Goal: Information Seeking & Learning: Check status

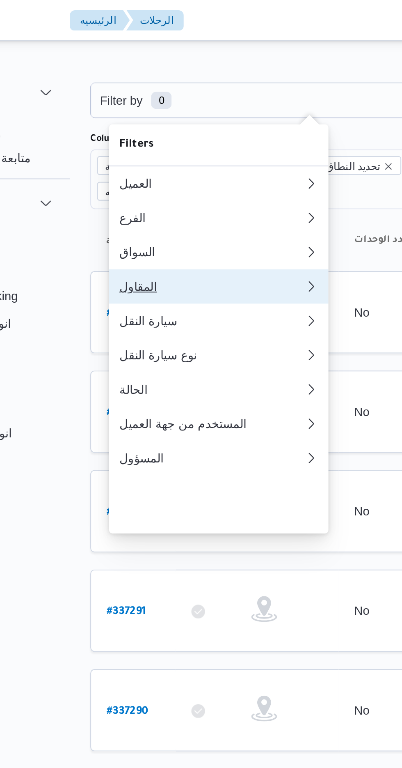
click at [142, 140] on div "المقاول" at bounding box center [163, 137] width 85 height 7
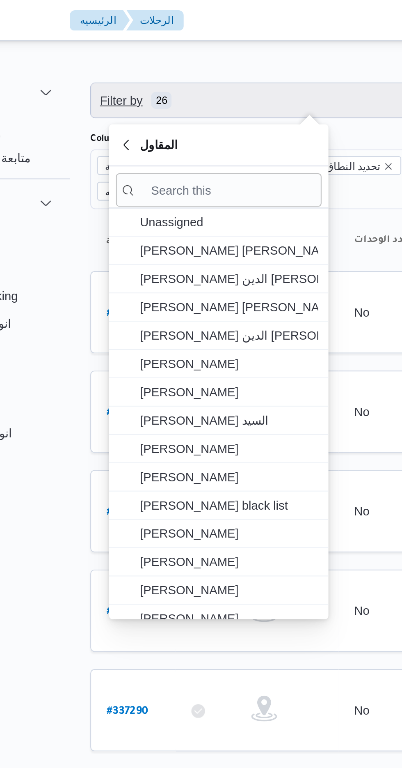
click at [189, 49] on span "Filter by 26" at bounding box center [211, 48] width 209 height 16
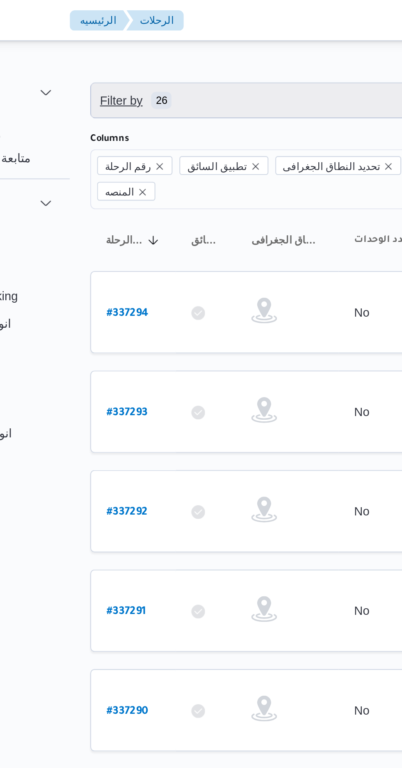
click at [180, 51] on span "Filter by 26" at bounding box center [211, 48] width 209 height 16
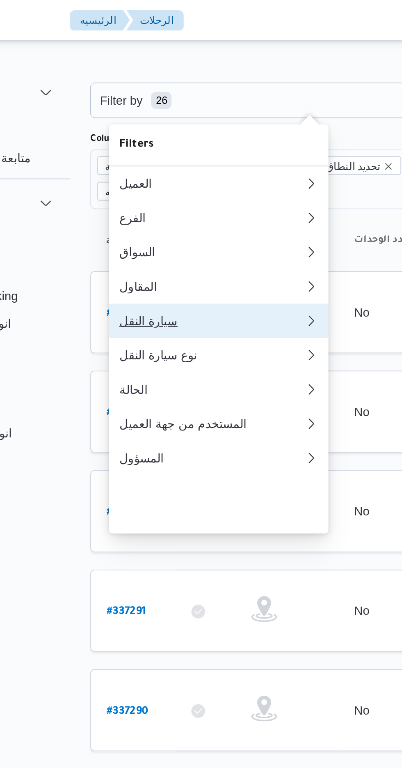
click at [156, 157] on div "سيارة النقل" at bounding box center [165, 153] width 89 height 7
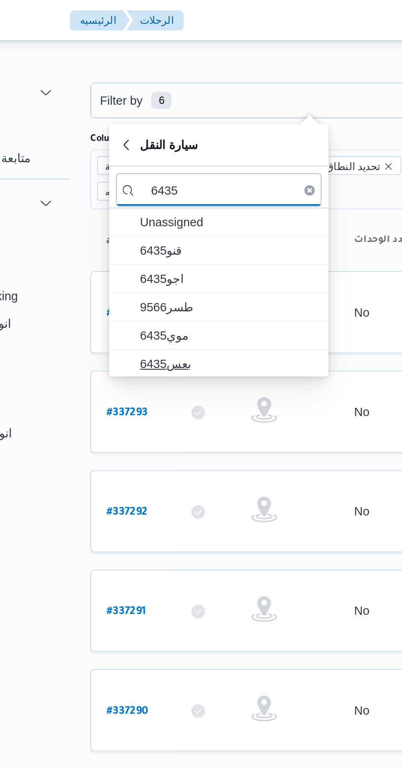
type input "6435"
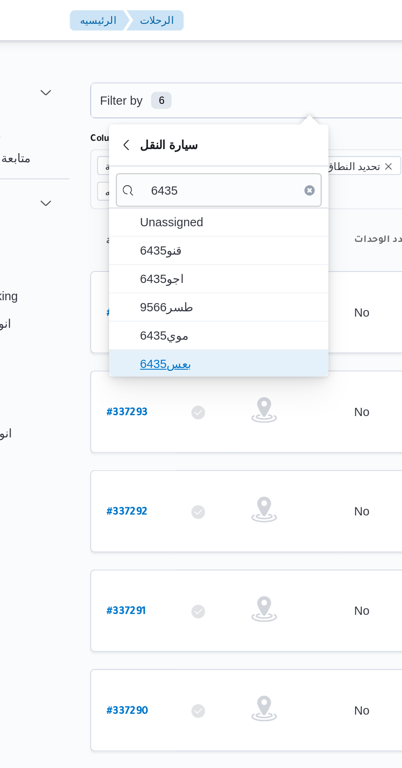
click at [172, 171] on span "بعس6435" at bounding box center [173, 174] width 85 height 10
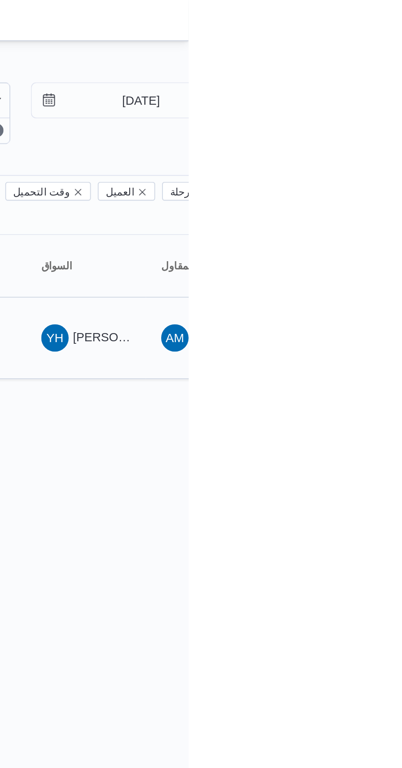
click at [363, 158] on span "[PERSON_NAME] [PERSON_NAME]" at bounding box center [395, 161] width 96 height 7
